Goal: Complete application form

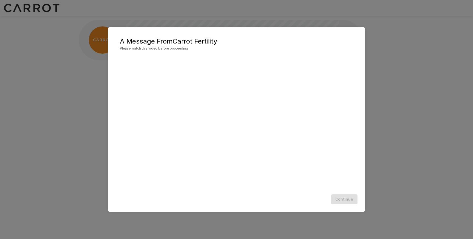
scroll to position [0, 0]
click at [162, 199] on div "Continue" at bounding box center [236, 199] width 246 height 14
click at [344, 202] on button "Continue" at bounding box center [344, 199] width 27 height 10
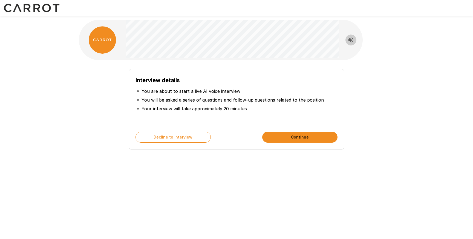
click at [353, 37] on icon "Read questions aloud" at bounding box center [350, 40] width 7 height 7
click at [352, 41] on icon "Stop reading questions aloud" at bounding box center [350, 40] width 7 height 7
click at [272, 141] on button "Continue" at bounding box center [299, 137] width 75 height 11
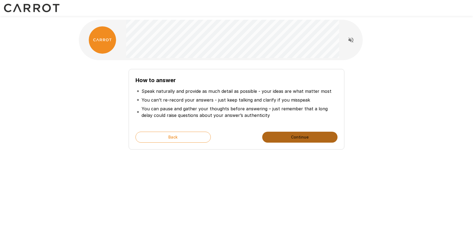
click at [272, 136] on button "Continue" at bounding box center [299, 137] width 75 height 11
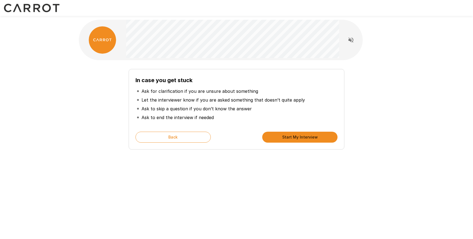
click at [272, 136] on button "Start My Interview" at bounding box center [299, 137] width 75 height 11
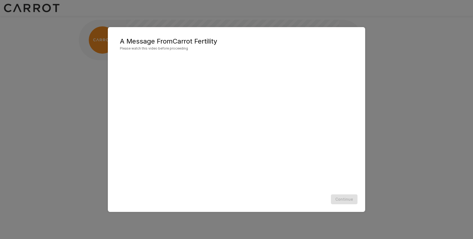
click at [342, 199] on div "Continue" at bounding box center [236, 199] width 246 height 14
click at [348, 202] on button "Continue" at bounding box center [344, 199] width 27 height 10
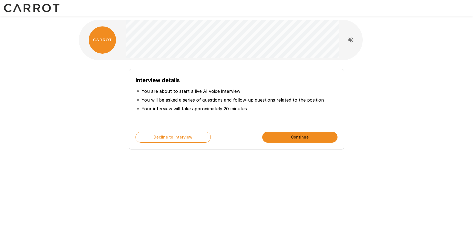
click at [312, 139] on button "Continue" at bounding box center [299, 137] width 75 height 11
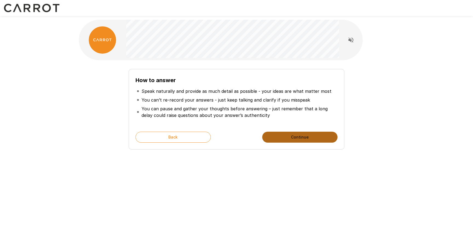
click at [312, 139] on button "Continue" at bounding box center [299, 137] width 75 height 11
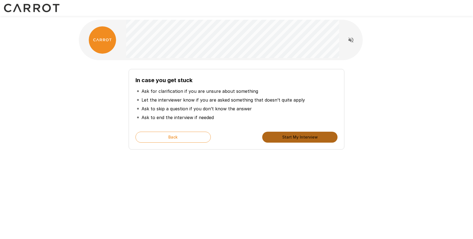
click at [312, 139] on button "Start My Interview" at bounding box center [299, 137] width 75 height 11
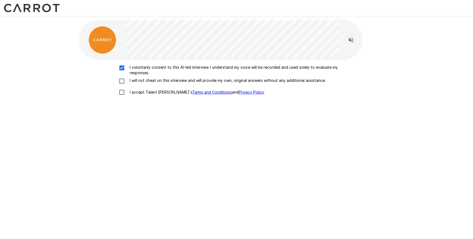
click at [122, 76] on div "I voluntarily consent to this AI-led interview. I understand my voice will be r…" at bounding box center [236, 81] width 311 height 33
click at [122, 86] on div "I voluntarily consent to this AI-led interview. I understand my voice will be r…" at bounding box center [236, 81] width 311 height 33
click at [122, 104] on div "I voluntarily consent to this AI-led interview. I understand my voice will be r…" at bounding box center [236, 90] width 315 height 60
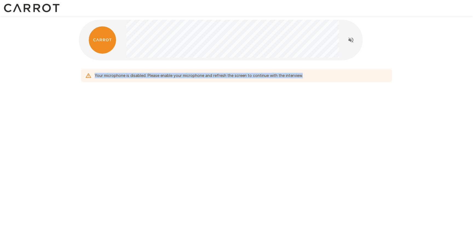
drag, startPoint x: 95, startPoint y: 75, endPoint x: 372, endPoint y: 81, distance: 276.9
click at [372, 81] on div "Your microphone is disabled. Please enable your microphone and refresh the scre…" at bounding box center [236, 75] width 311 height 13
copy div "Your microphone is disabled. Please enable your microphone and refresh the scre…"
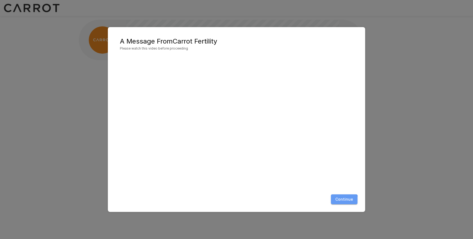
click at [342, 200] on button "Continue" at bounding box center [344, 199] width 27 height 10
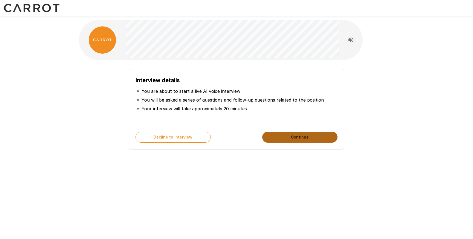
click at [285, 137] on button "Continue" at bounding box center [299, 137] width 75 height 11
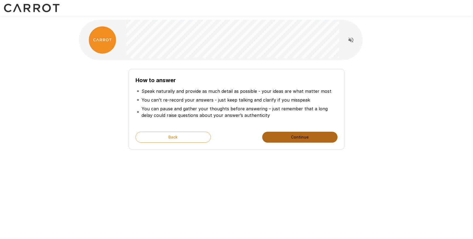
click at [285, 137] on button "Continue" at bounding box center [299, 137] width 75 height 11
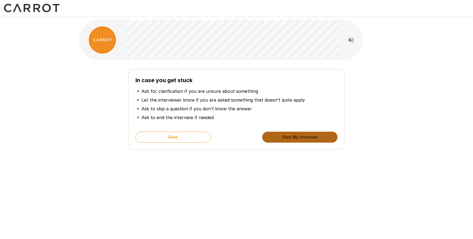
click at [285, 137] on button "Start My Interview" at bounding box center [299, 137] width 75 height 11
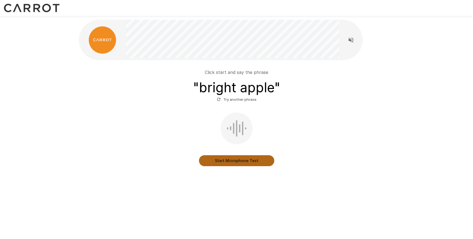
click at [219, 162] on button "Start Microphone Test" at bounding box center [236, 160] width 75 height 11
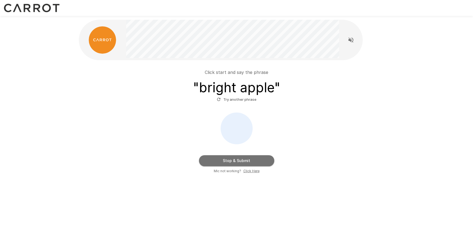
click at [251, 158] on button "Stop & Submit" at bounding box center [236, 160] width 75 height 11
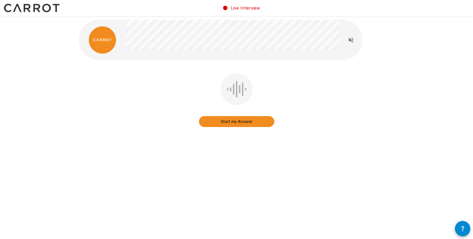
click at [234, 121] on button "Start my Answer" at bounding box center [236, 121] width 75 height 11
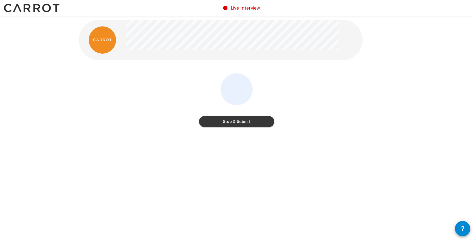
click at [233, 128] on div "Stop & Submit" at bounding box center [236, 101] width 75 height 56
click at [224, 122] on button "Stop & Submit" at bounding box center [236, 121] width 75 height 11
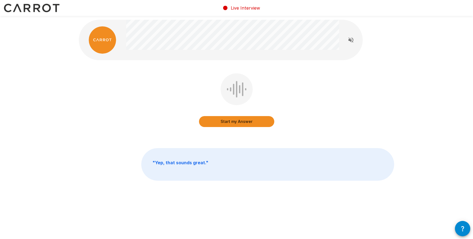
click at [259, 121] on button "Start my Answer" at bounding box center [236, 121] width 75 height 11
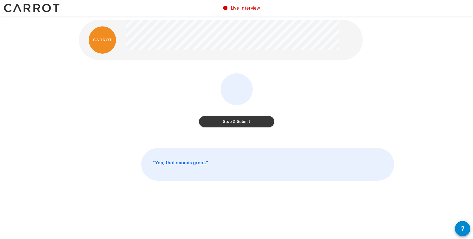
click at [236, 124] on button "Stop & Submit" at bounding box center [236, 121] width 75 height 11
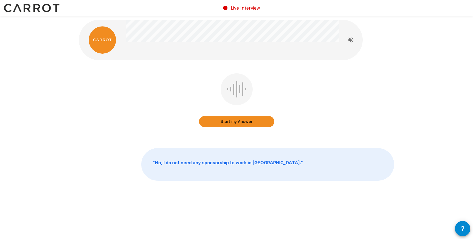
click at [236, 124] on button "Start my Answer" at bounding box center [236, 121] width 75 height 11
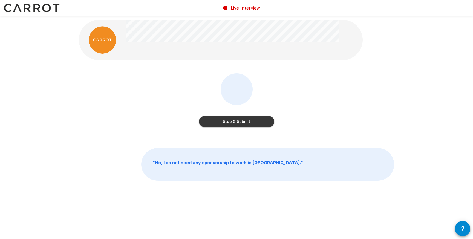
click at [236, 124] on button "Stop & Submit" at bounding box center [236, 121] width 75 height 11
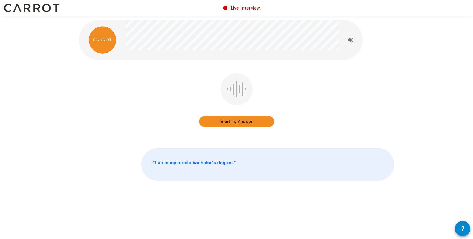
click at [236, 124] on button "Start my Answer" at bounding box center [236, 121] width 75 height 11
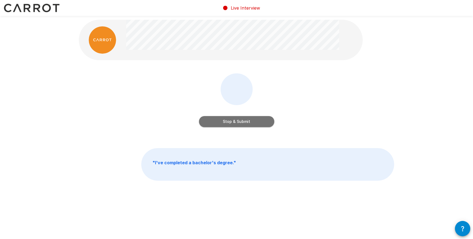
click at [236, 124] on button "Stop & Submit" at bounding box center [236, 121] width 75 height 11
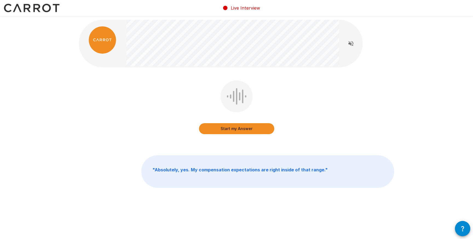
click at [233, 129] on button "Start my Answer" at bounding box center [236, 128] width 75 height 11
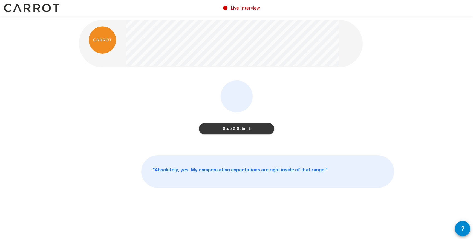
click at [217, 127] on button "Stop & Submit" at bounding box center [236, 128] width 75 height 11
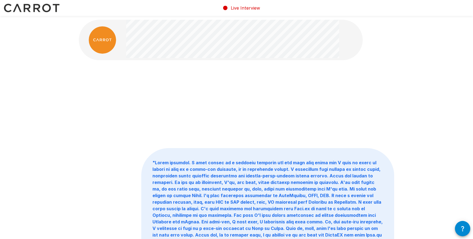
scroll to position [0, 0]
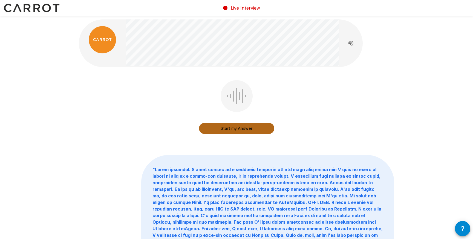
click at [236, 131] on button "Start my Answer" at bounding box center [236, 128] width 75 height 11
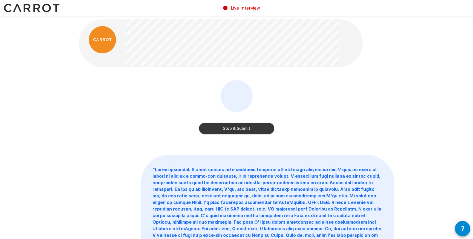
click at [204, 128] on button "Stop & Submit" at bounding box center [236, 128] width 75 height 11
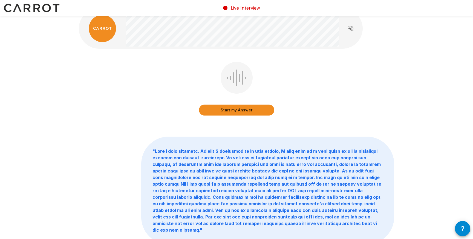
scroll to position [9, 0]
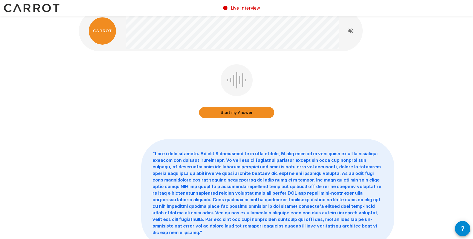
click at [241, 113] on button "Start my Answer" at bounding box center [236, 112] width 75 height 11
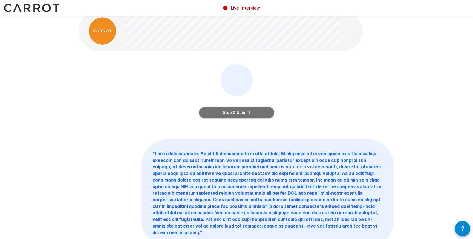
click at [235, 117] on button "Stop & Submit" at bounding box center [236, 112] width 75 height 11
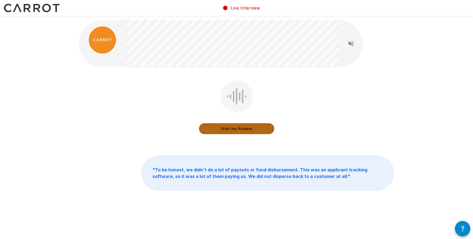
click at [209, 133] on button "Start my Answer" at bounding box center [236, 128] width 75 height 11
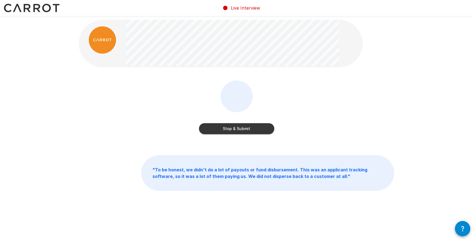
click at [209, 133] on button "Stop & Submit" at bounding box center [236, 128] width 75 height 11
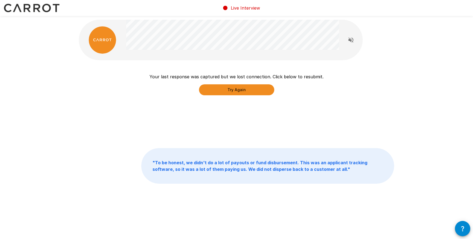
click at [251, 90] on button "Try Again" at bounding box center [236, 89] width 75 height 11
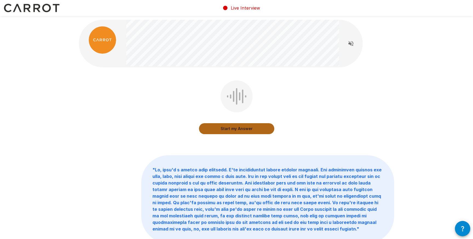
click at [247, 130] on button "Start my Answer" at bounding box center [236, 128] width 75 height 11
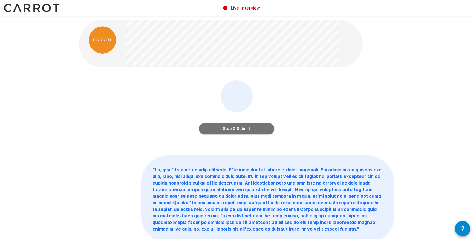
click at [245, 130] on button "Stop & Submit" at bounding box center [236, 128] width 75 height 11
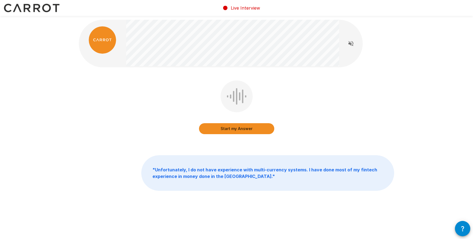
click at [252, 128] on button "Start my Answer" at bounding box center [236, 128] width 75 height 11
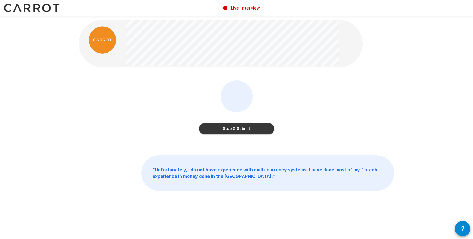
click at [242, 123] on button "Stop & Submit" at bounding box center [236, 128] width 75 height 11
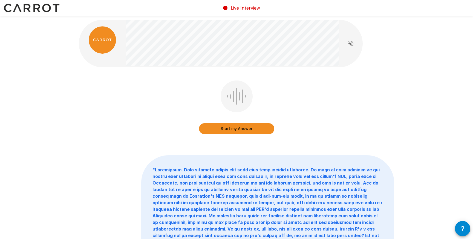
click at [256, 129] on button "Start my Answer" at bounding box center [236, 128] width 75 height 11
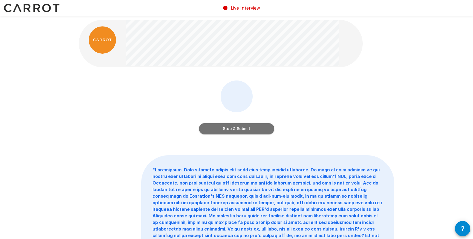
click at [256, 129] on button "Stop & Submit" at bounding box center [236, 128] width 75 height 11
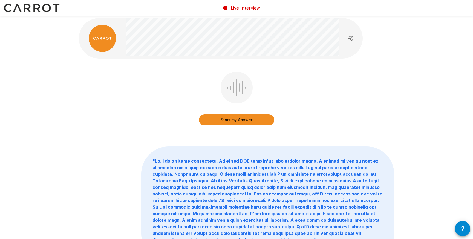
scroll to position [1, 0]
click at [240, 120] on button "Start my Answer" at bounding box center [236, 120] width 75 height 11
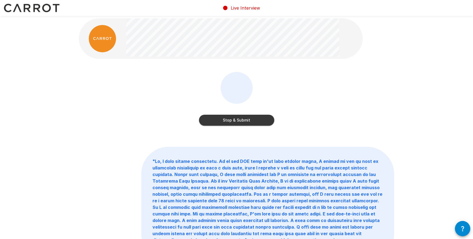
click at [240, 119] on button "Stop & Submit" at bounding box center [236, 120] width 75 height 11
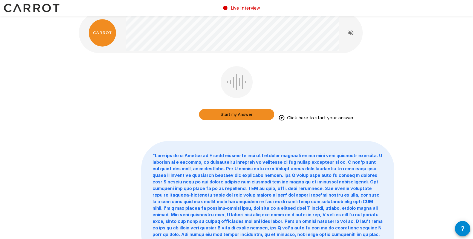
scroll to position [0, 0]
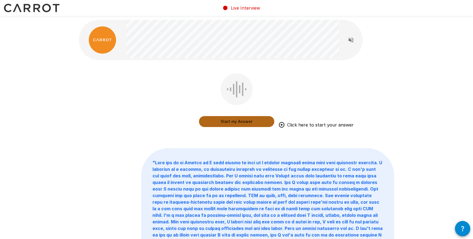
click at [218, 118] on button "Start my Answer" at bounding box center [236, 121] width 75 height 11
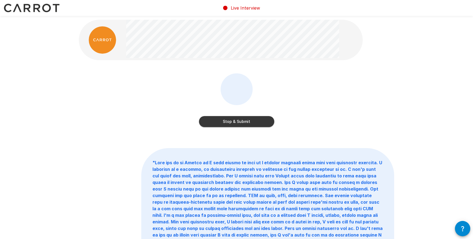
click at [218, 118] on button "Stop & Submit" at bounding box center [236, 121] width 75 height 11
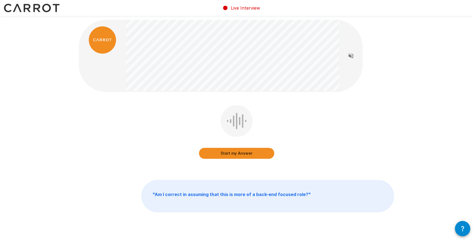
click at [231, 158] on button "Start my Answer" at bounding box center [236, 153] width 75 height 11
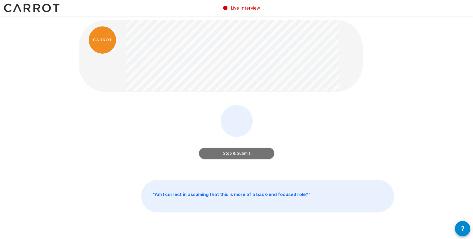
click at [209, 155] on button "Stop & Submit" at bounding box center [236, 153] width 75 height 11
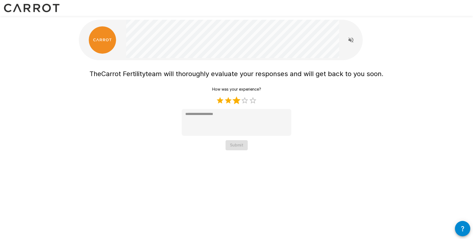
click at [238, 102] on label "3 Stars" at bounding box center [236, 100] width 8 height 8
type textarea "*"
click at [230, 147] on button "Submit" at bounding box center [236, 145] width 22 height 10
